Goal: Task Accomplishment & Management: Use online tool/utility

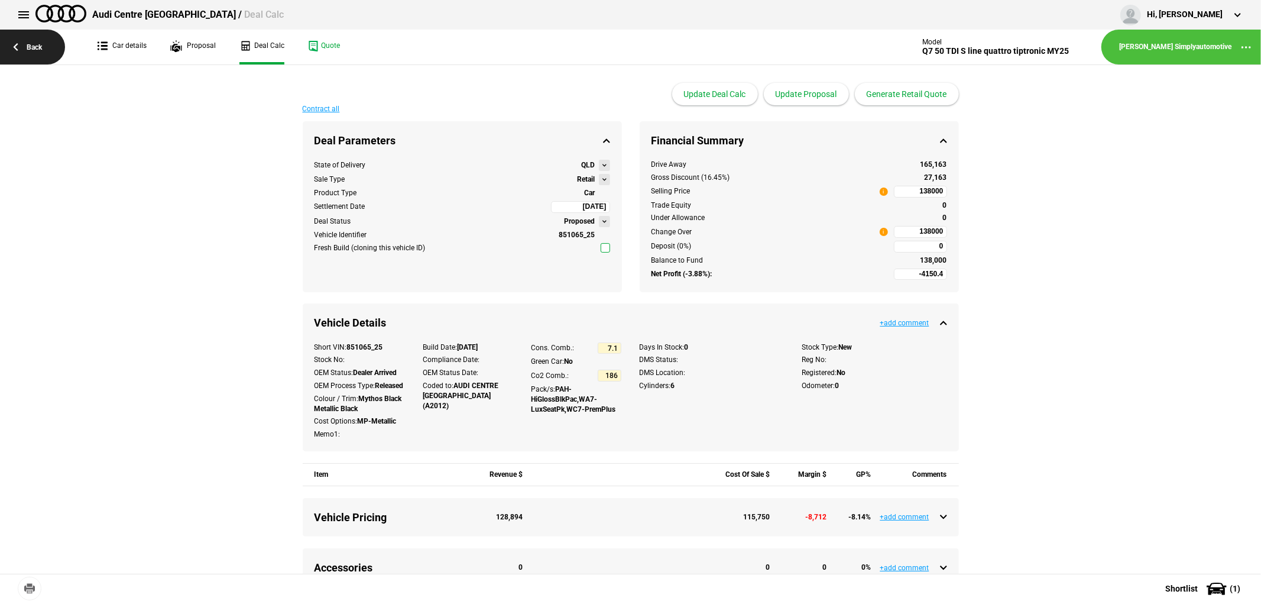
click at [24, 44] on link "Back" at bounding box center [32, 47] width 65 height 35
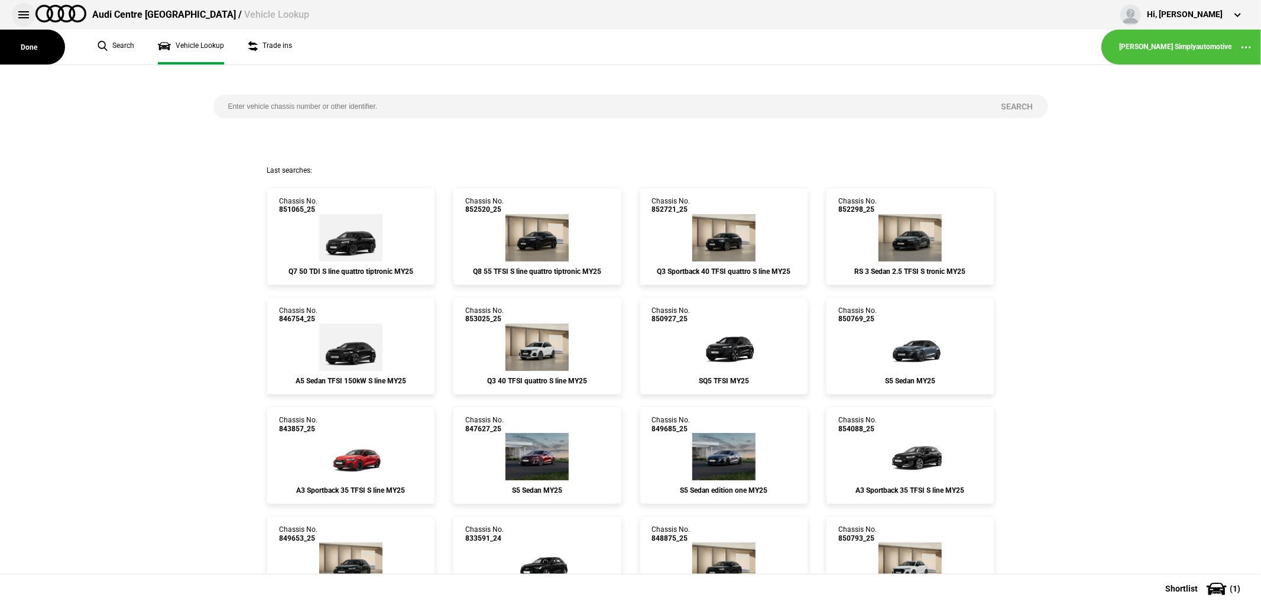
click at [17, 21] on button at bounding box center [24, 15] width 24 height 24
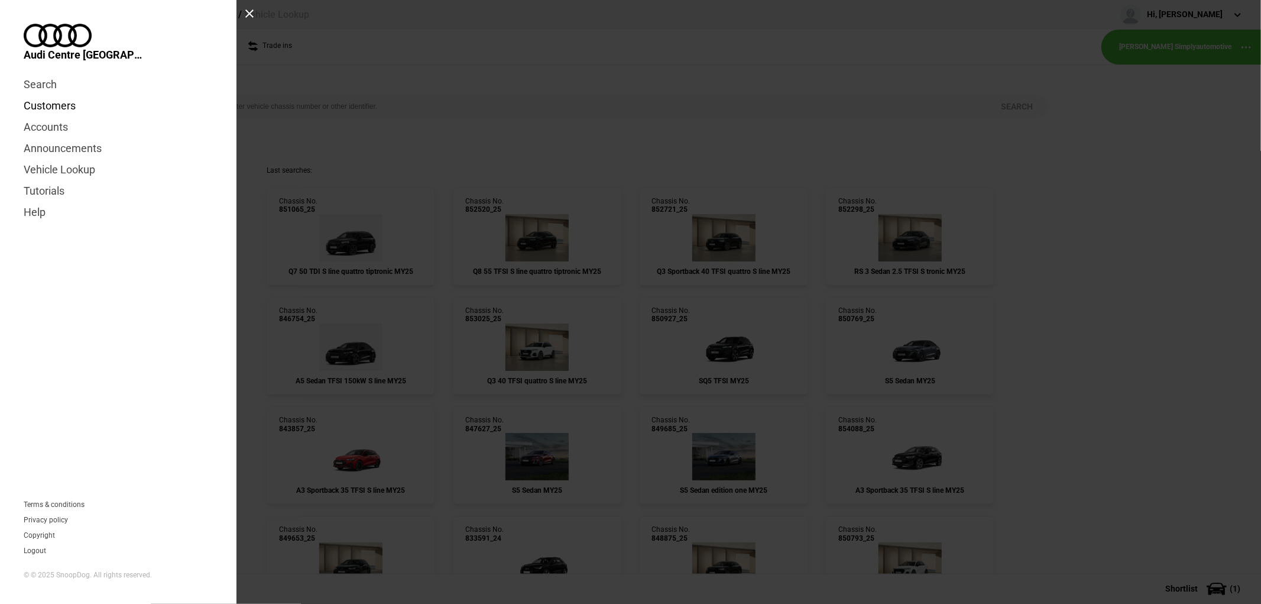
click at [56, 95] on link "Customers" at bounding box center [118, 105] width 189 height 21
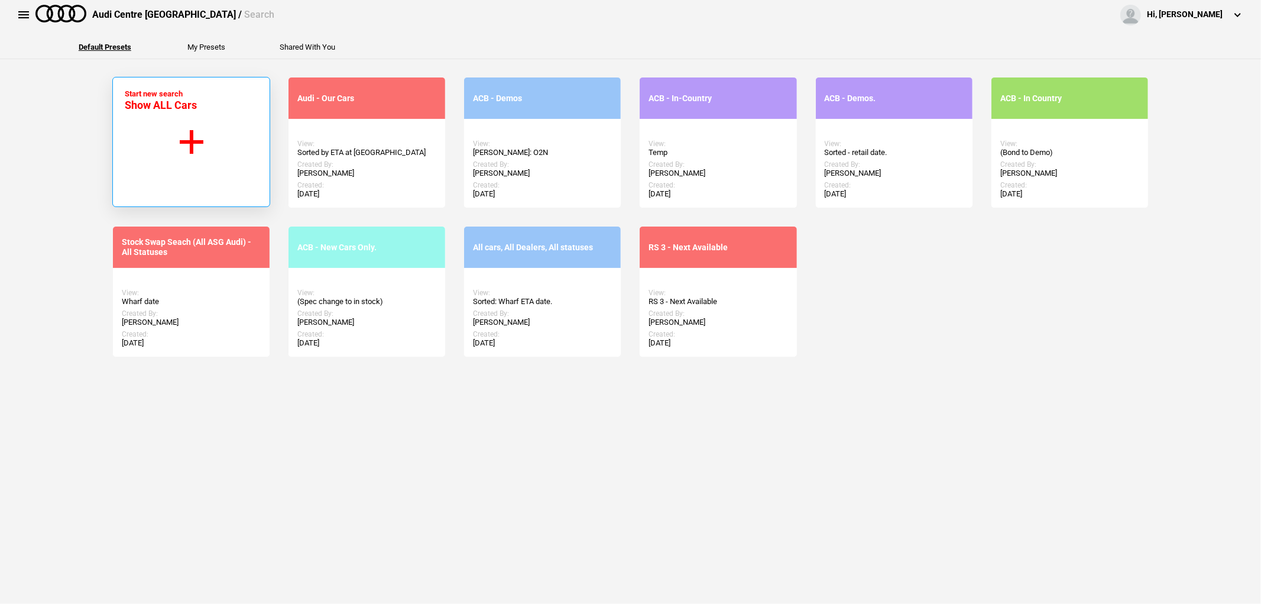
click at [192, 128] on button "Start new search Show ALL Cars" at bounding box center [191, 142] width 158 height 130
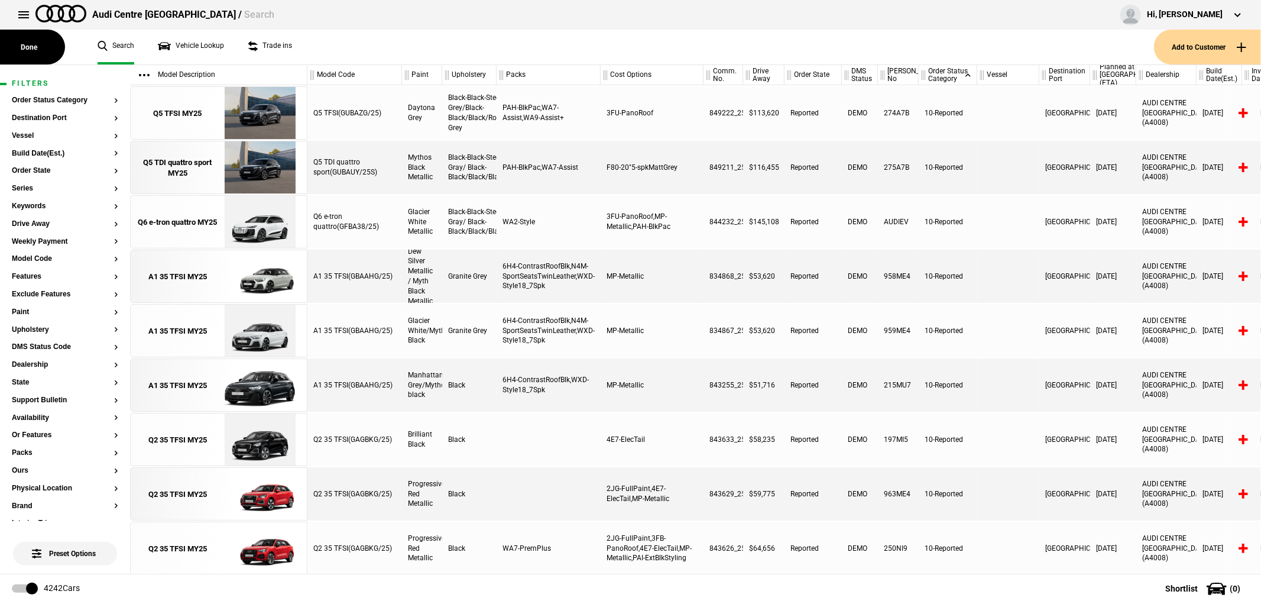
click at [1204, 48] on button "Add to Customer" at bounding box center [1207, 47] width 107 height 35
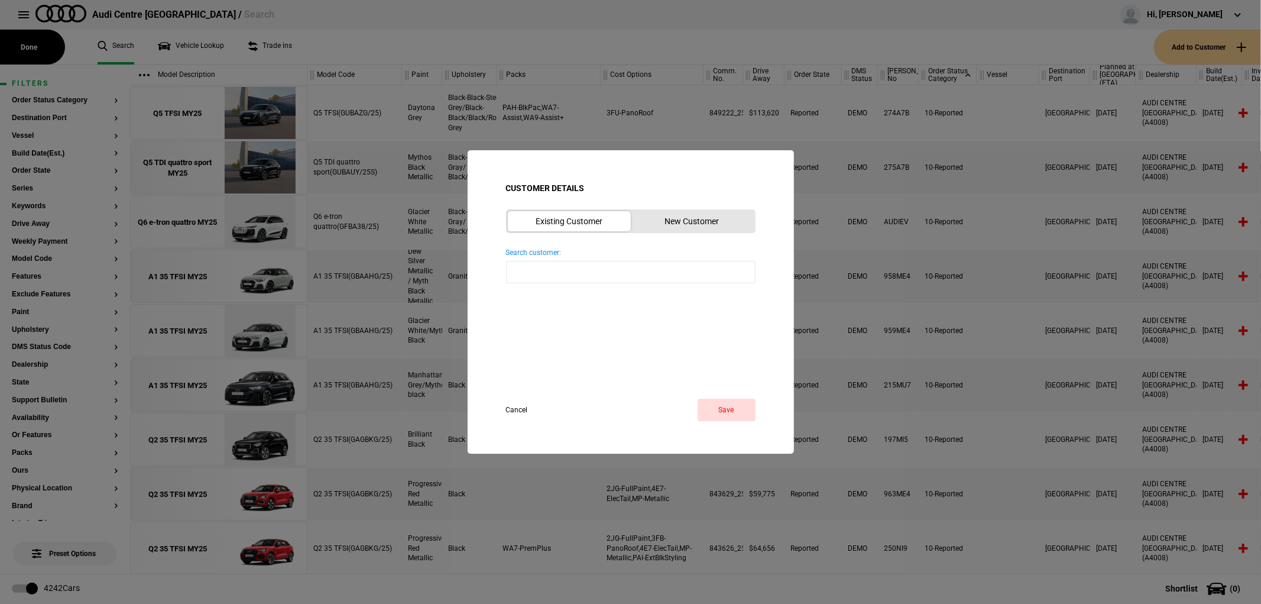
click at [696, 221] on button "New Customer" at bounding box center [692, 221] width 123 height 20
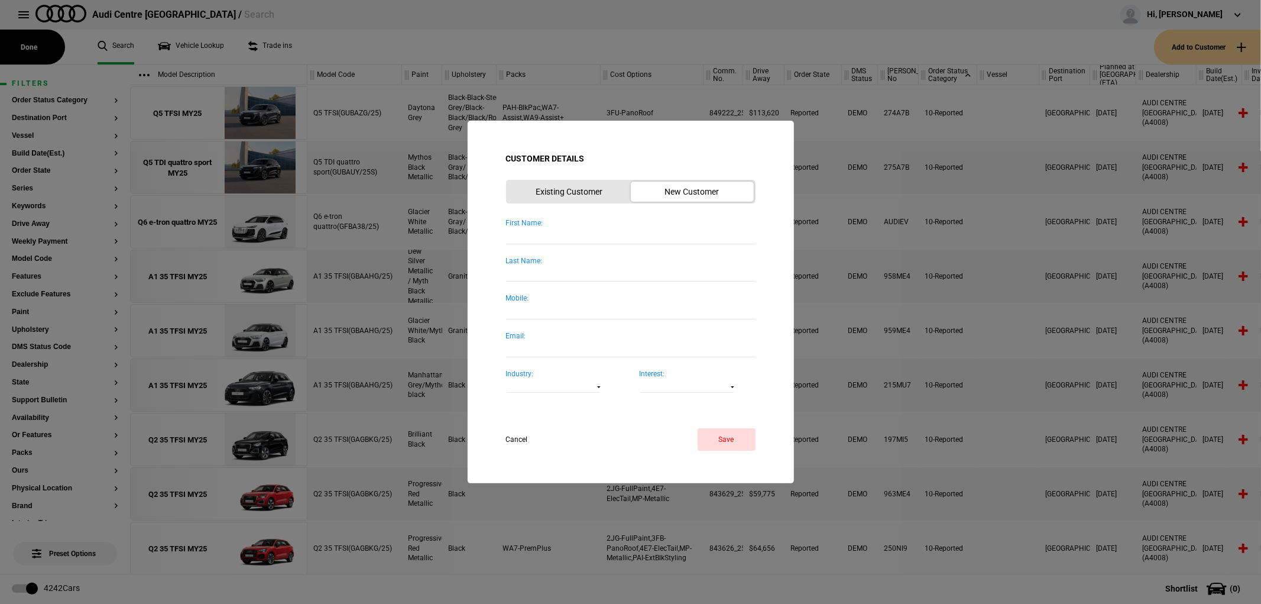
click at [569, 228] on input "First Name:" at bounding box center [630, 236] width 249 height 16
type input "[PERSON_NAME]"
click at [725, 441] on button "Save" at bounding box center [727, 439] width 58 height 22
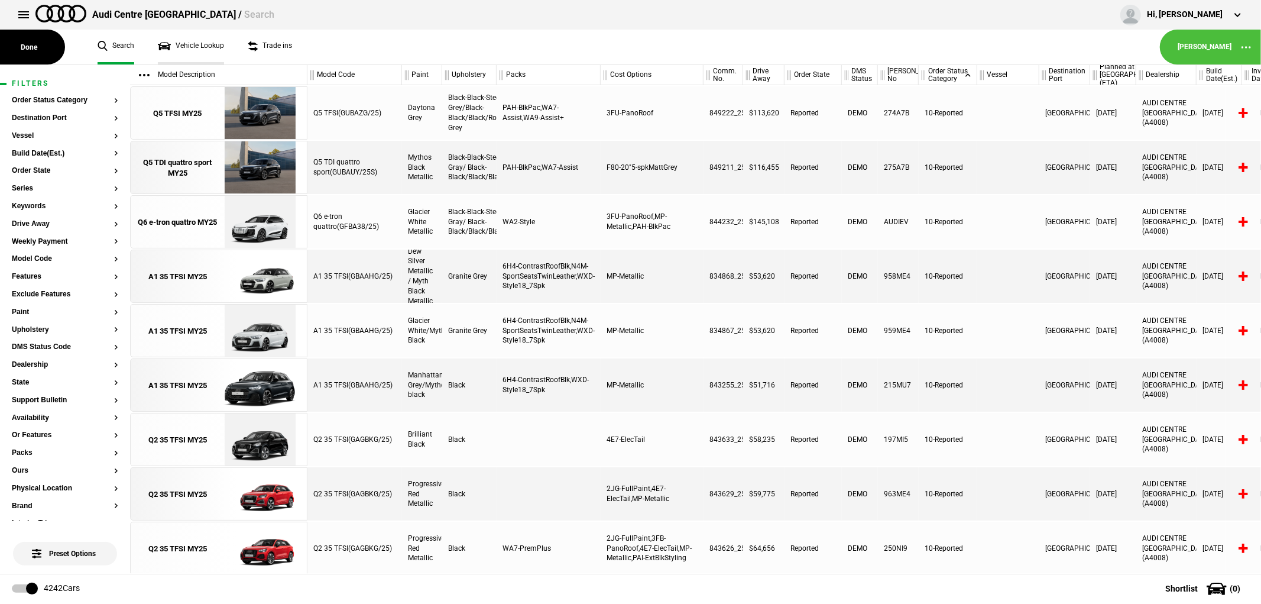
click at [194, 38] on link "Vehicle Lookup" at bounding box center [191, 47] width 66 height 35
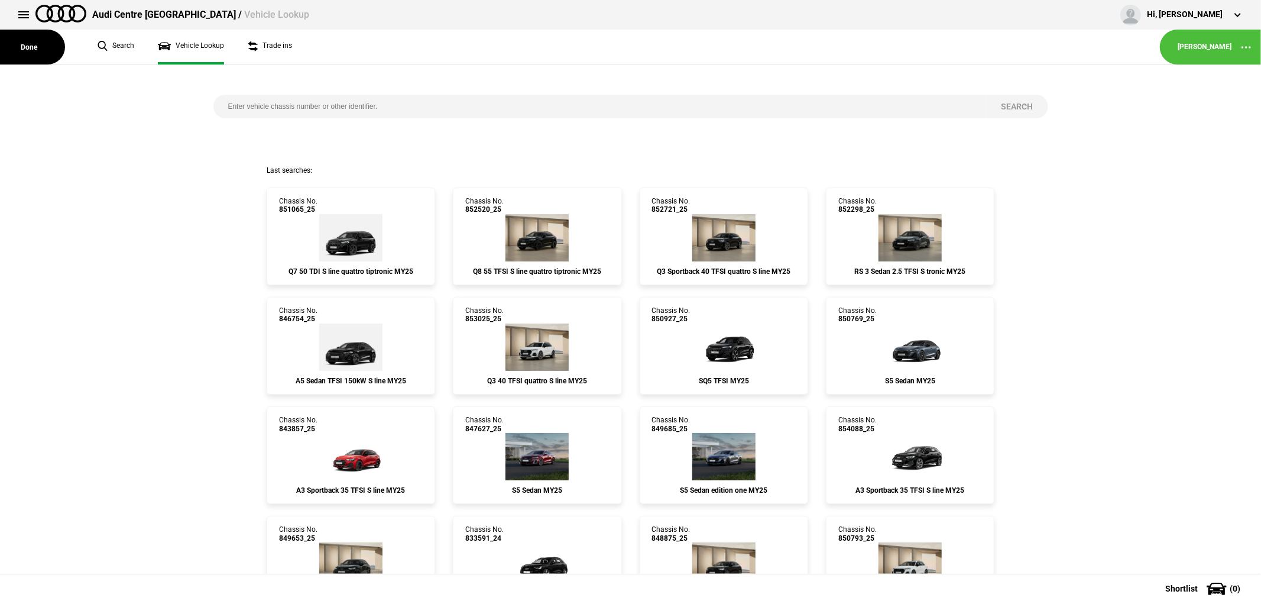
click at [409, 105] on input "search" at bounding box center [599, 107] width 773 height 24
type input "846626"
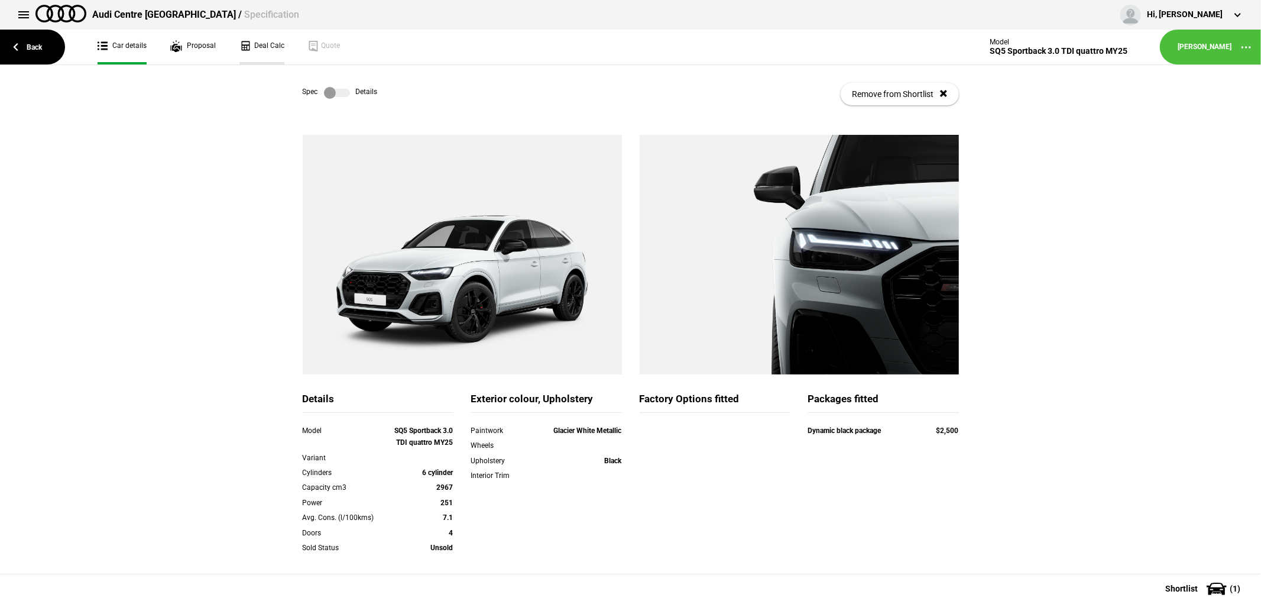
click at [253, 44] on link "Deal Calc" at bounding box center [261, 47] width 45 height 35
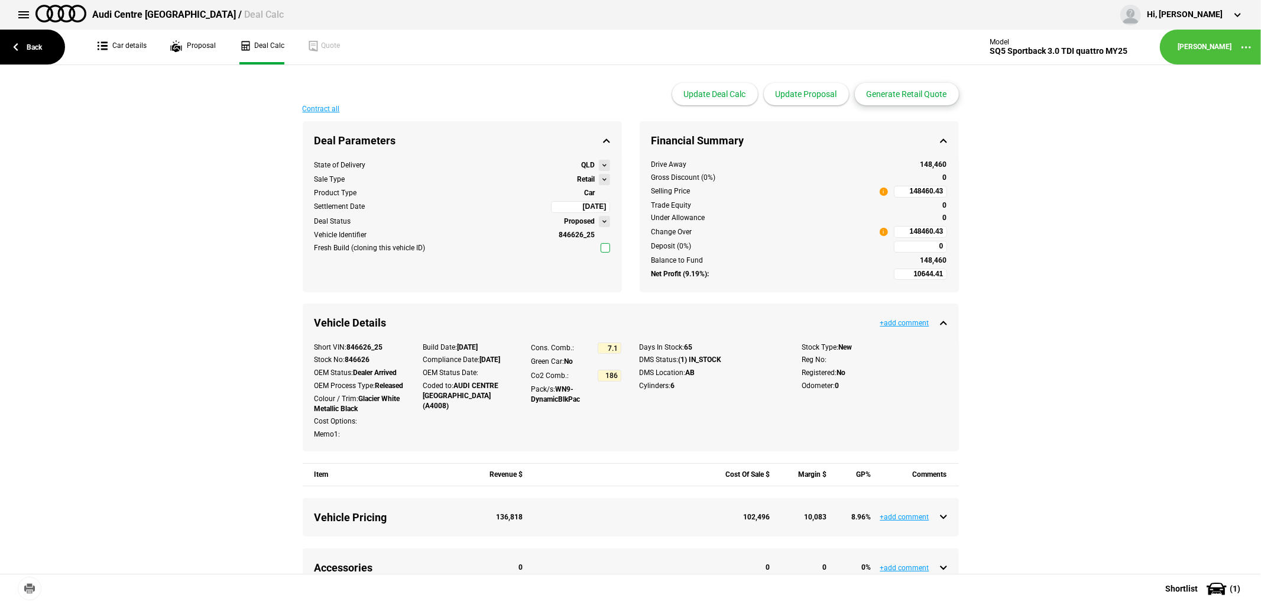
click at [894, 92] on button "Generate Retail Quote" at bounding box center [907, 94] width 104 height 22
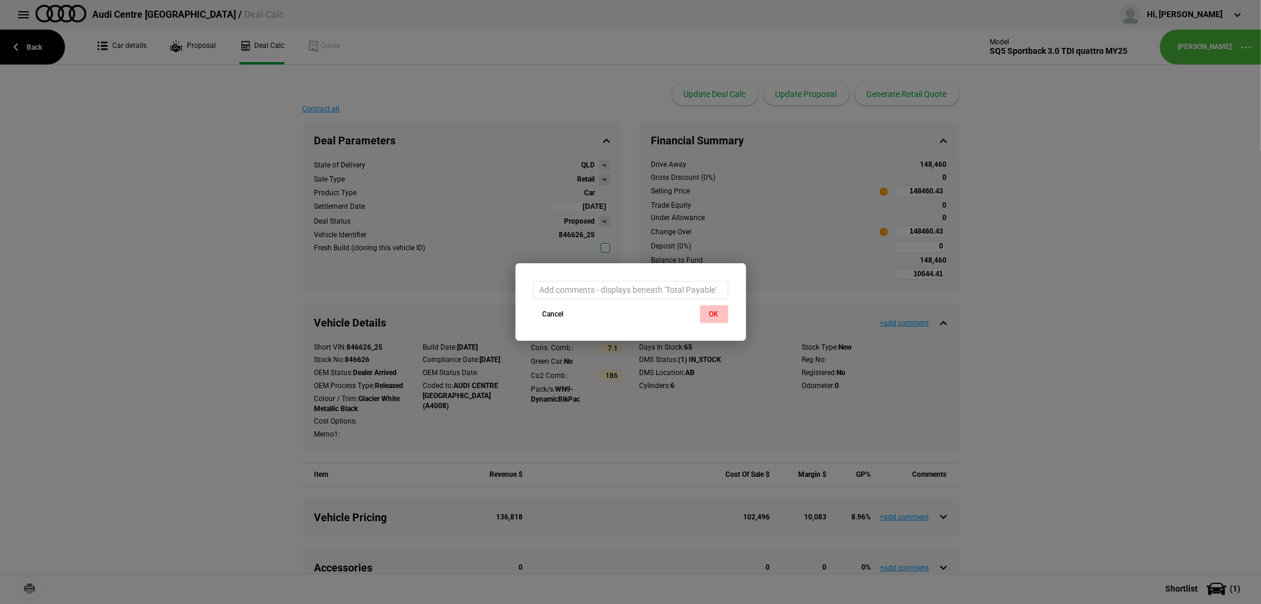
click at [718, 310] on button "OK" at bounding box center [714, 314] width 28 height 18
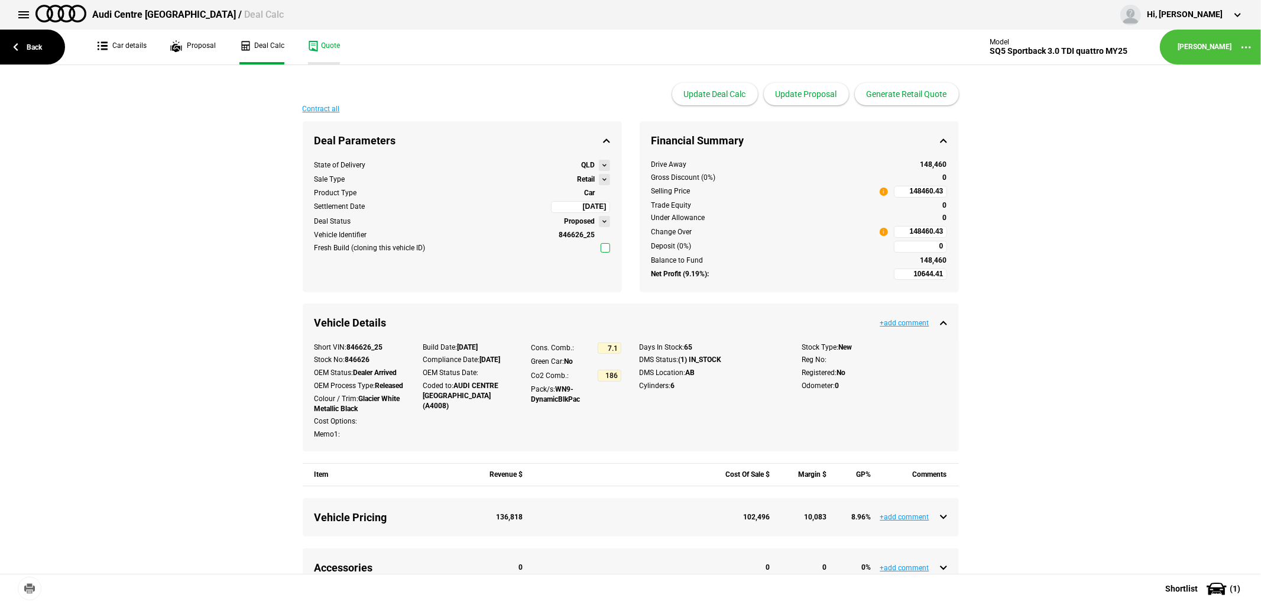
click at [319, 49] on link "Quote" at bounding box center [324, 47] width 32 height 35
click at [12, 50] on link "Back" at bounding box center [32, 47] width 65 height 35
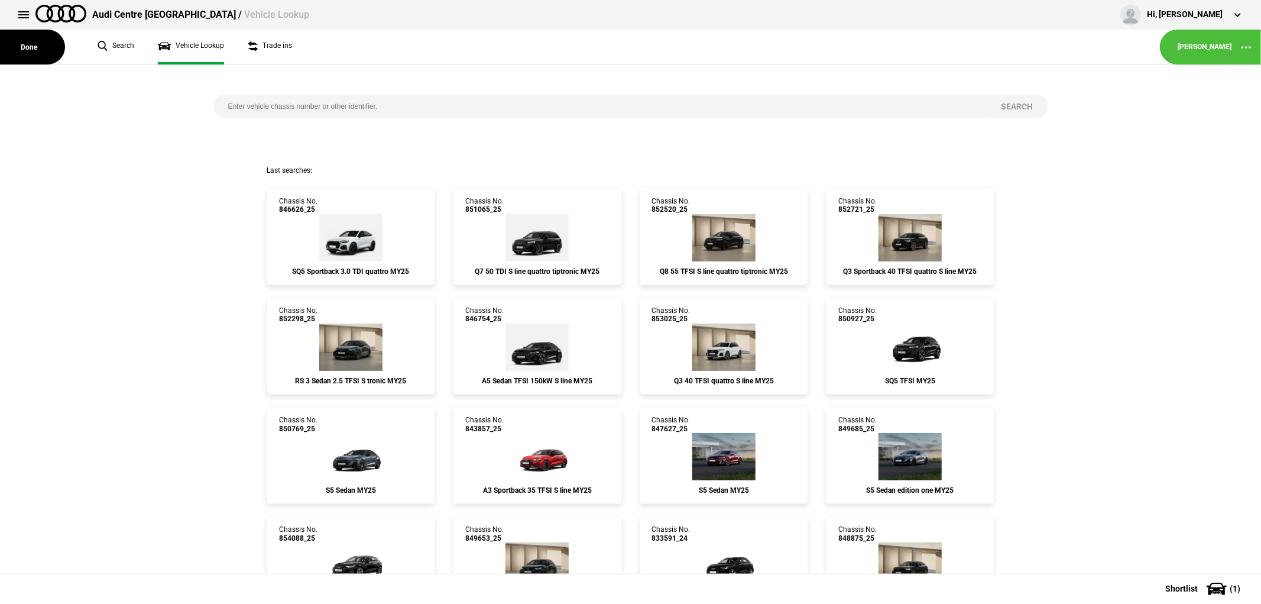
click at [345, 103] on input "search" at bounding box center [599, 107] width 773 height 24
type input "852535"
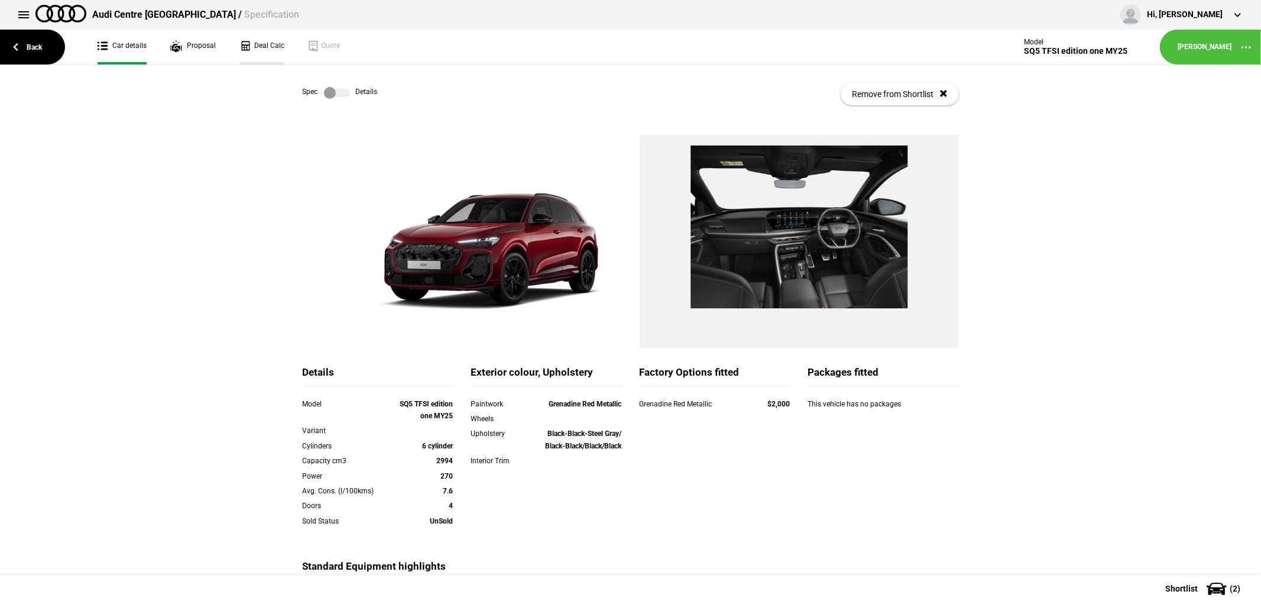
click at [262, 48] on link "Deal Calc" at bounding box center [261, 47] width 45 height 35
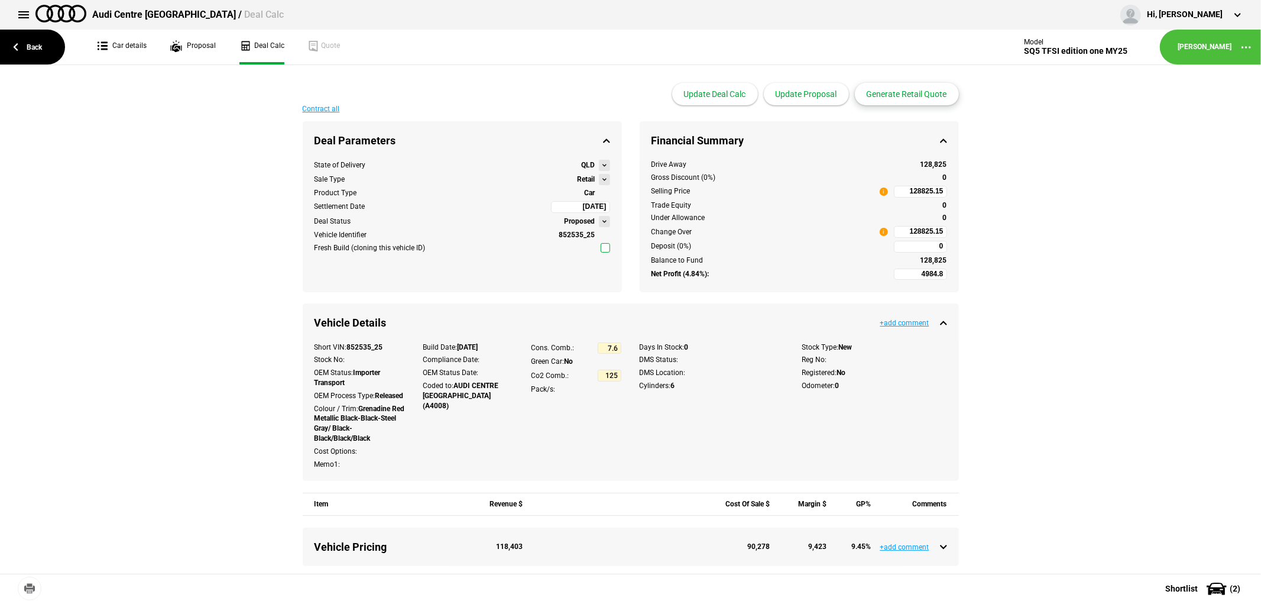
click at [909, 93] on button "Generate Retail Quote" at bounding box center [907, 94] width 104 height 22
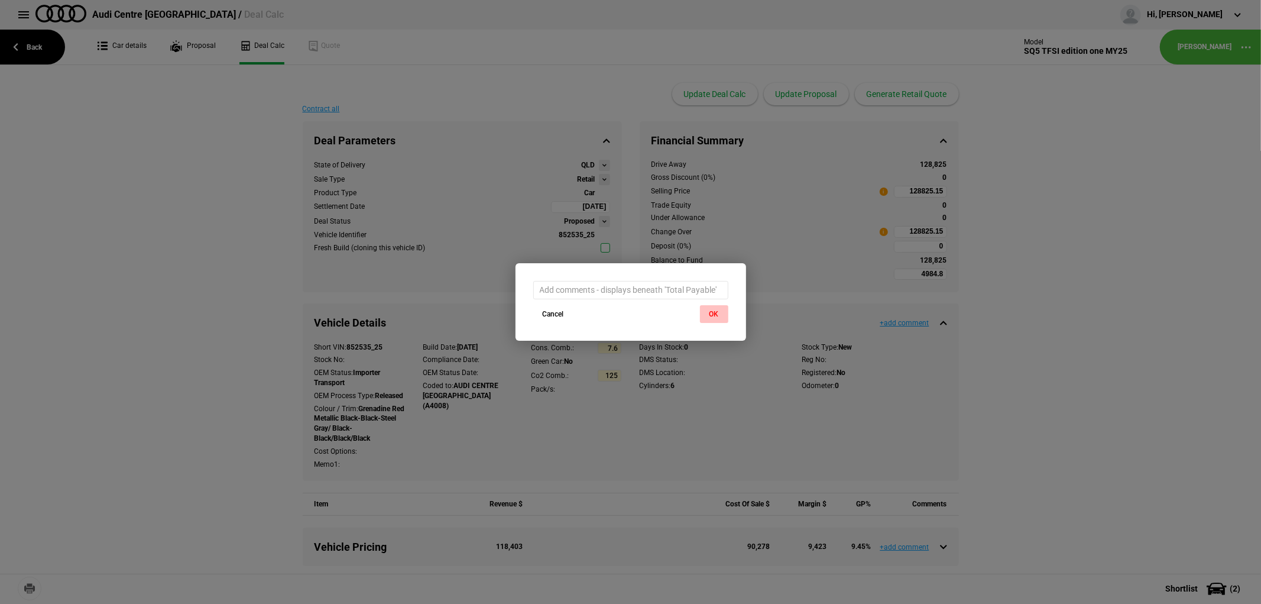
click at [710, 307] on button "OK" at bounding box center [714, 314] width 28 height 18
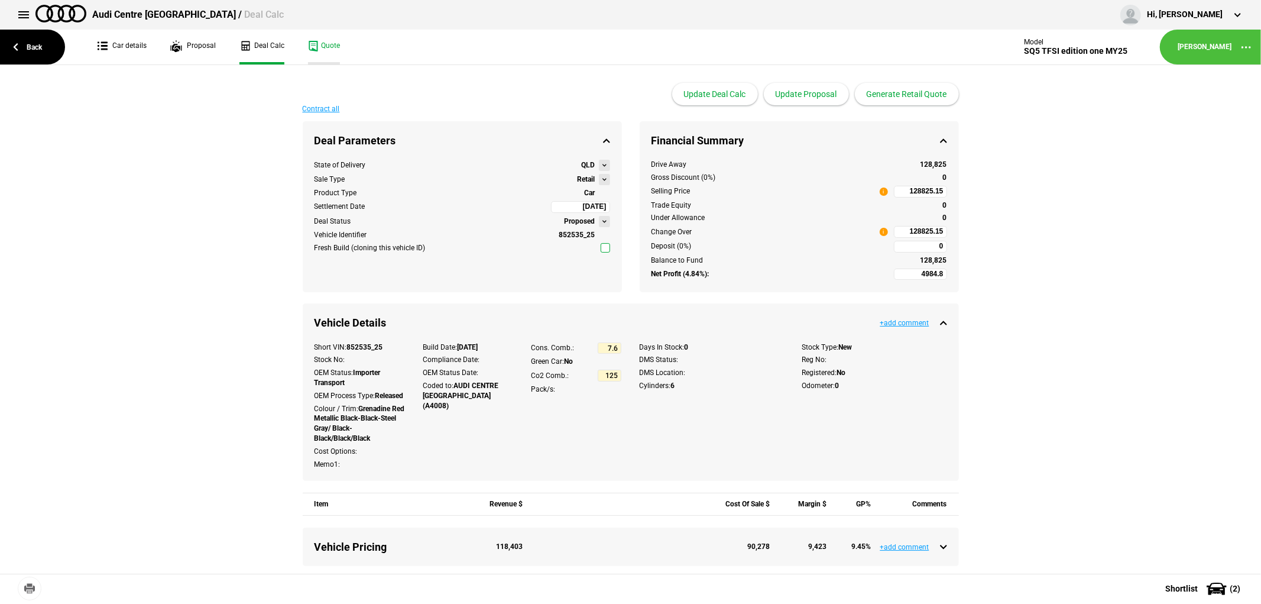
click at [308, 40] on link "Quote" at bounding box center [324, 47] width 32 height 35
